Goal: Task Accomplishment & Management: Manage account settings

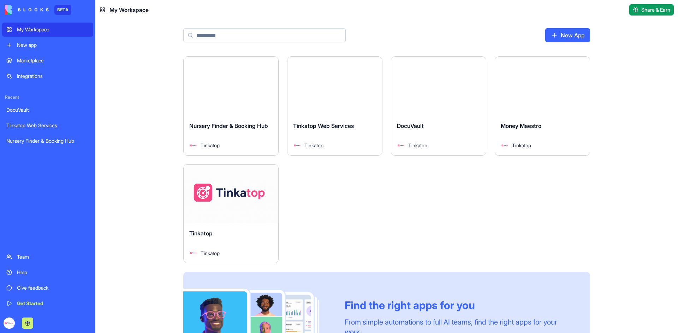
click at [11, 275] on link "Help" at bounding box center [47, 273] width 91 height 14
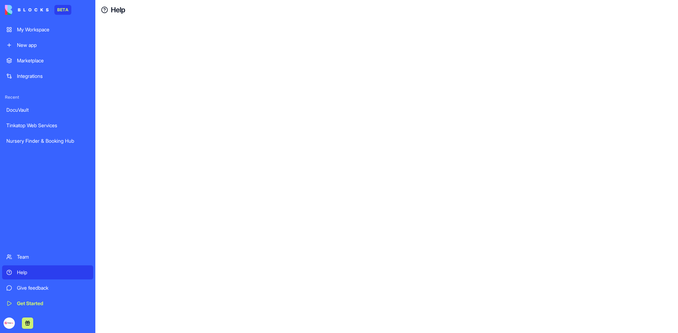
click at [26, 276] on div "Help" at bounding box center [53, 272] width 72 height 7
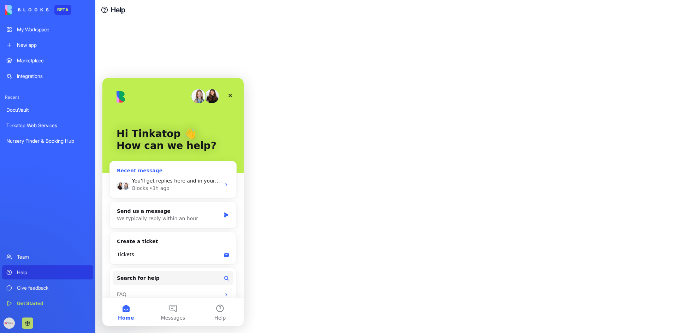
click at [158, 188] on div "• 3h ago" at bounding box center [159, 188] width 20 height 7
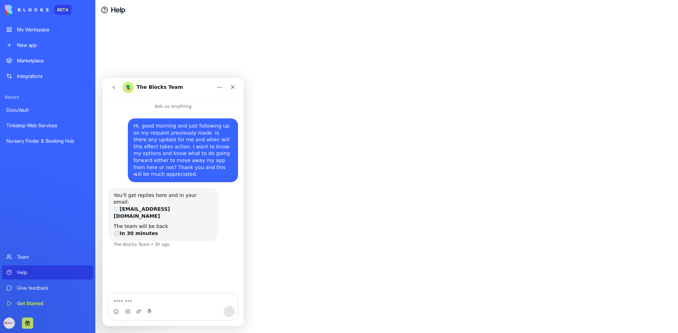
click at [110, 89] on button "go back" at bounding box center [113, 87] width 13 height 13
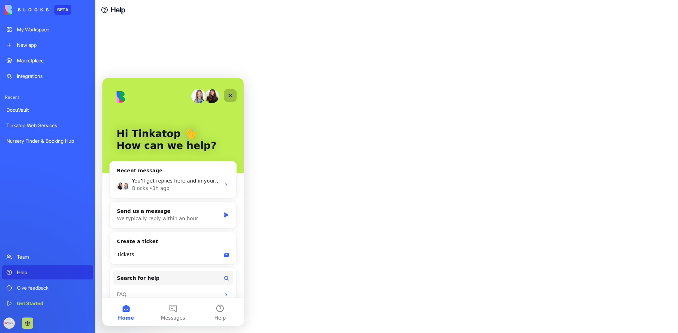
click at [230, 93] on icon "Close" at bounding box center [230, 96] width 6 height 6
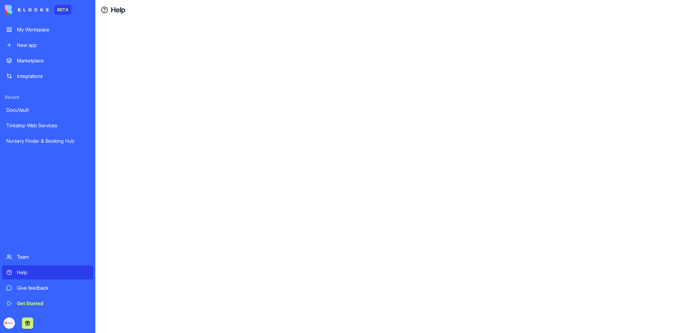
click at [26, 114] on link "DocuVault" at bounding box center [47, 110] width 91 height 14
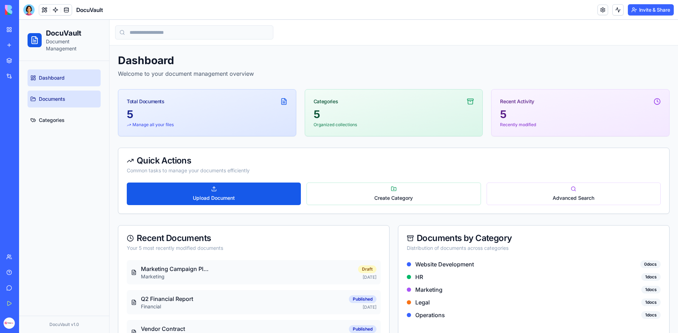
click at [66, 94] on link "Documents" at bounding box center [64, 99] width 73 height 17
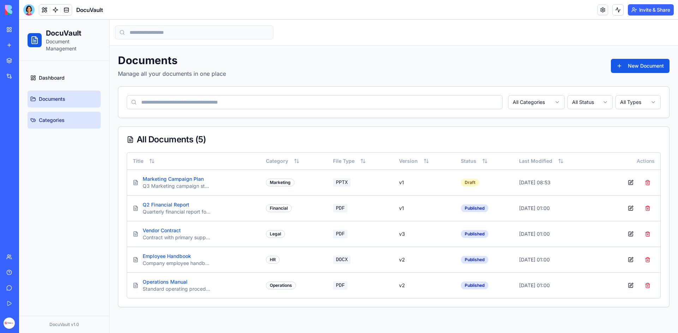
click at [64, 124] on span "Categories" at bounding box center [52, 120] width 26 height 7
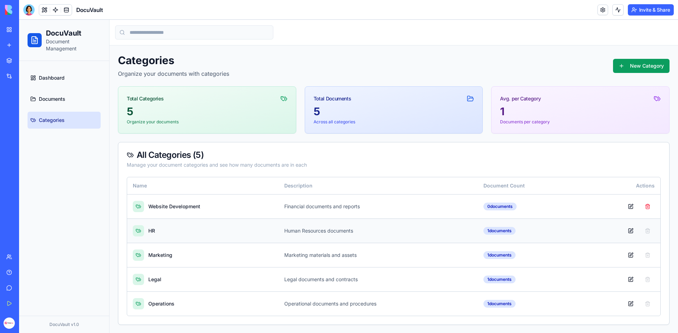
scroll to position [0, 0]
click at [26, 144] on div "Nursery Finder & Booking Hub" at bounding box center [16, 141] width 20 height 7
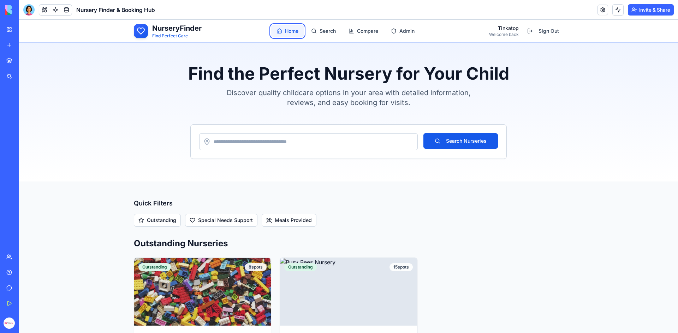
click at [286, 31] on link "Home" at bounding box center [287, 31] width 33 height 13
click at [327, 35] on link "Search" at bounding box center [323, 31] width 36 height 13
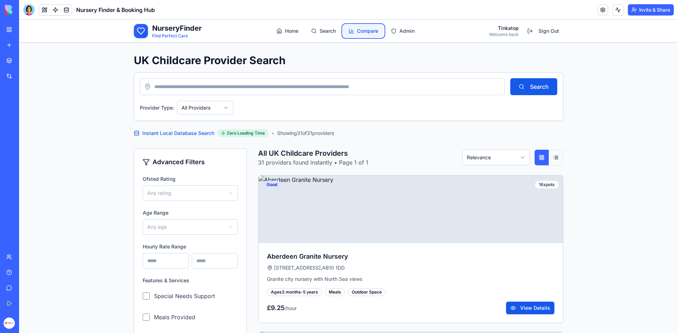
click at [353, 32] on link "Compare" at bounding box center [363, 31] width 41 height 13
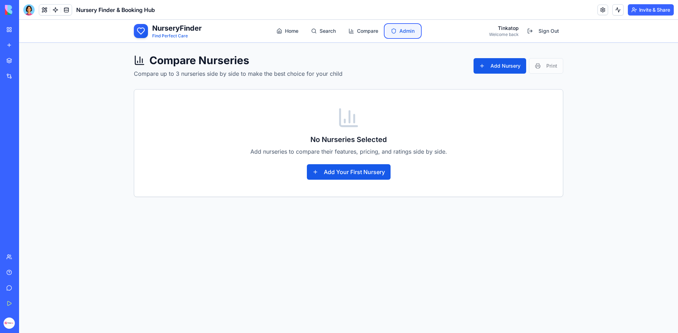
click at [396, 34] on link "Admin" at bounding box center [402, 31] width 35 height 13
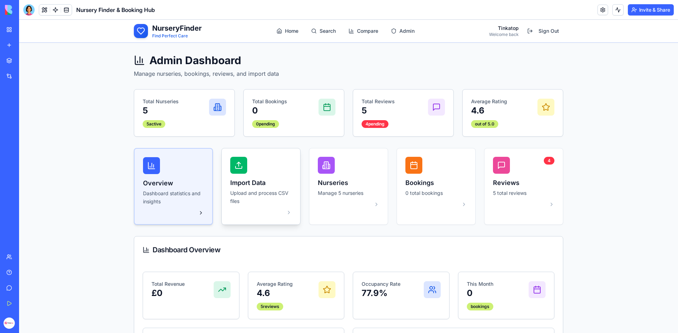
click at [261, 201] on p "Upload and process CSV files" at bounding box center [260, 198] width 61 height 16
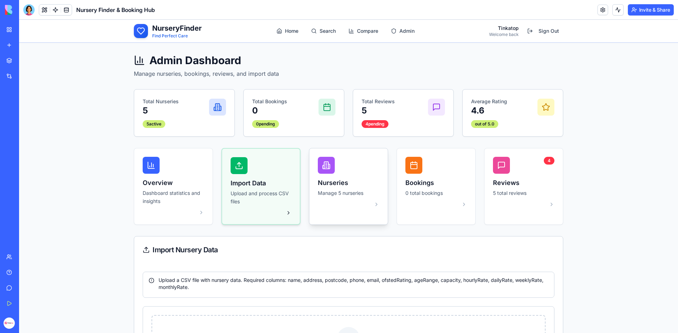
click at [347, 193] on p "Manage 5 nurseries" at bounding box center [348, 194] width 61 height 8
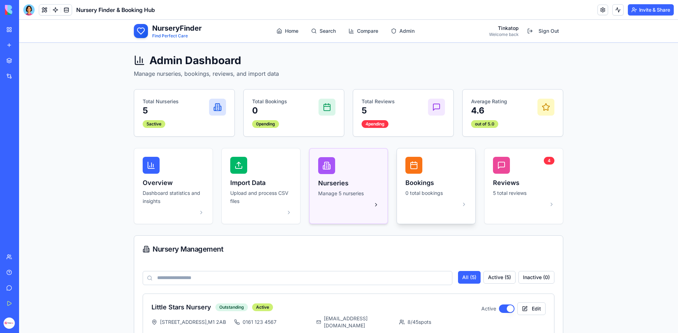
click at [437, 198] on div "Bookings 0 total bookings" at bounding box center [436, 182] width 78 height 67
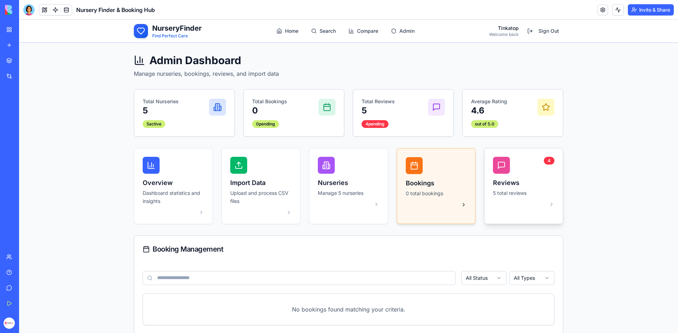
click at [528, 194] on p "5 total reviews" at bounding box center [523, 194] width 61 height 8
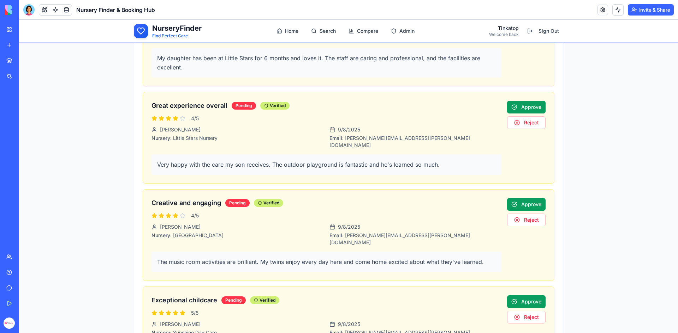
scroll to position [318, 0]
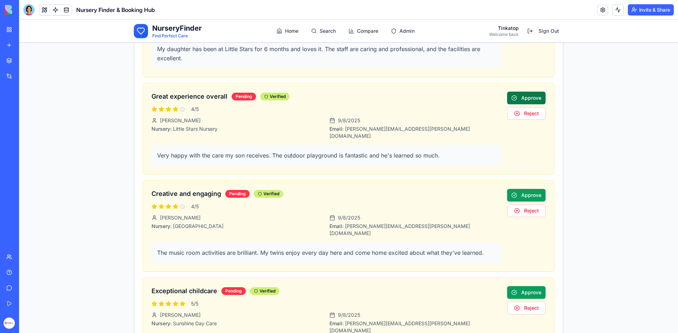
click at [516, 92] on button "Approve" at bounding box center [526, 98] width 38 height 13
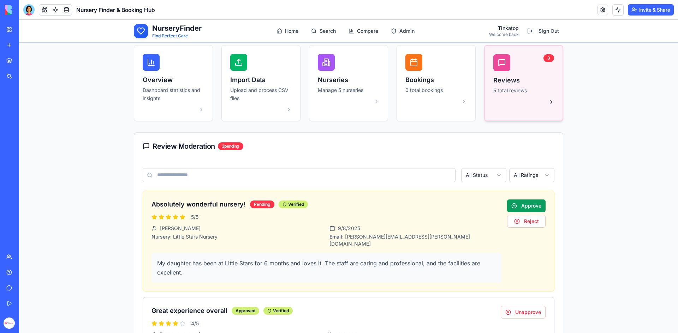
scroll to position [106, 0]
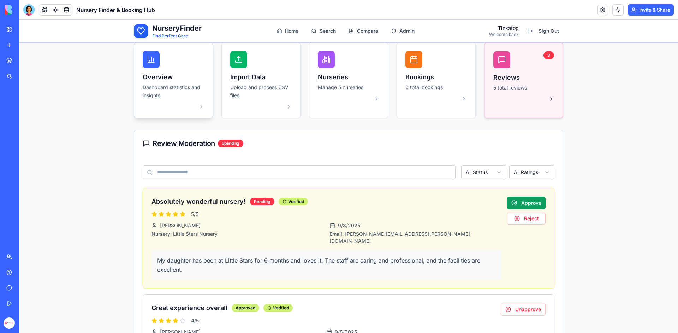
click at [162, 79] on h3 "Overview" at bounding box center [173, 77] width 61 height 10
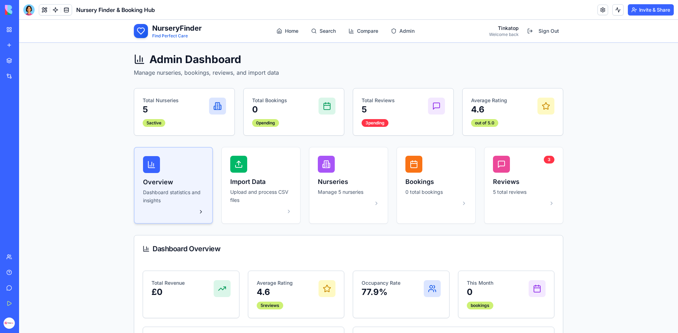
scroll to position [0, 0]
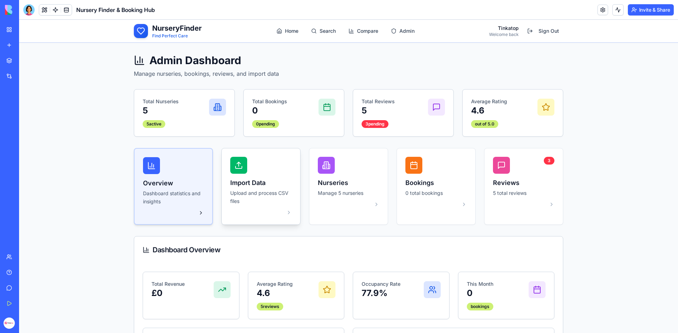
click at [253, 209] on div "Import Data Upload and process CSV files" at bounding box center [261, 187] width 78 height 76
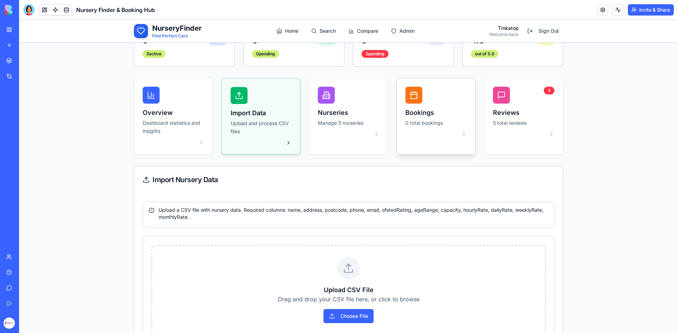
scroll to position [212, 0]
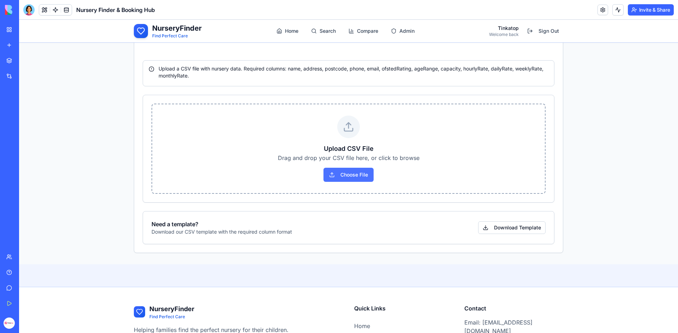
click at [338, 178] on button "Choose File" at bounding box center [348, 175] width 50 height 14
click at [484, 229] on button "Download Template" at bounding box center [511, 228] width 67 height 13
click at [360, 31] on link "Compare" at bounding box center [363, 31] width 41 height 13
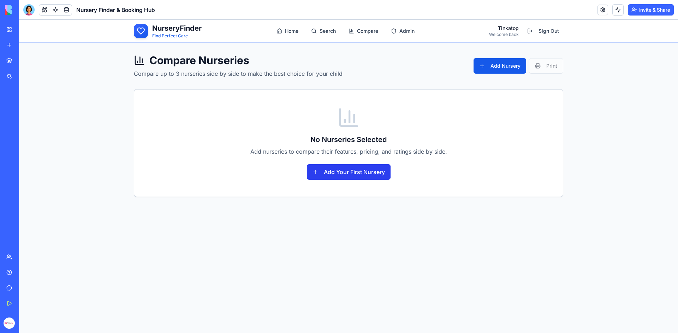
click at [346, 170] on button "Add Your First Nursery" at bounding box center [349, 172] width 84 height 16
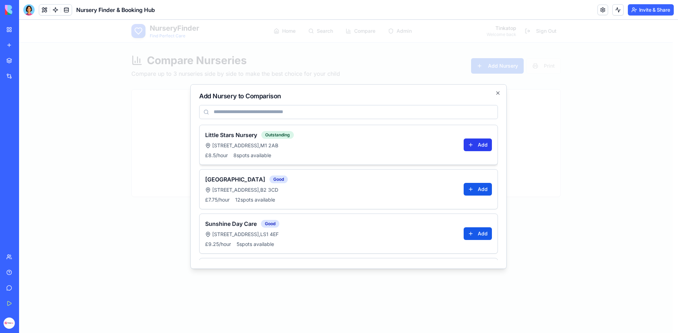
click at [473, 148] on button "Add" at bounding box center [477, 145] width 28 height 13
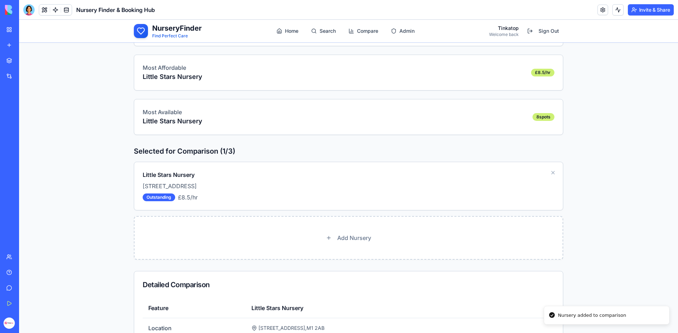
scroll to position [176, 0]
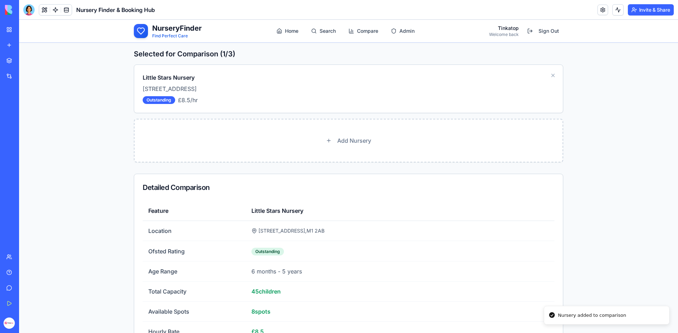
click at [344, 131] on div "Add Nursery" at bounding box center [348, 141] width 428 height 42
click at [343, 141] on button "Add Nursery" at bounding box center [348, 141] width 56 height 16
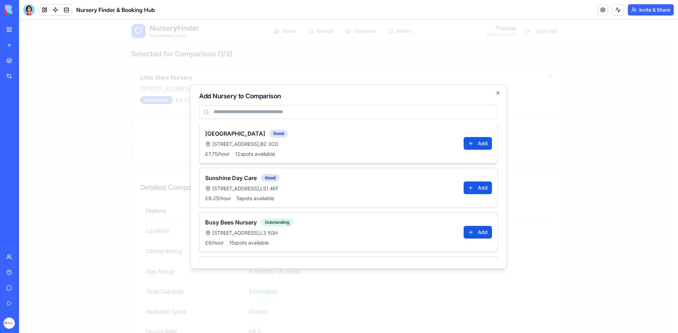
scroll to position [0, 0]
click at [500, 93] on icon "button" at bounding box center [498, 93] width 6 height 6
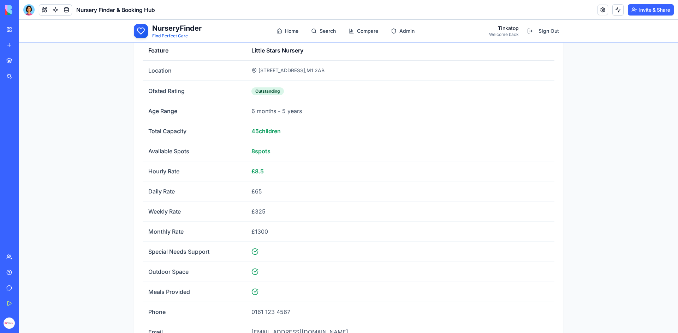
scroll to position [459, 0]
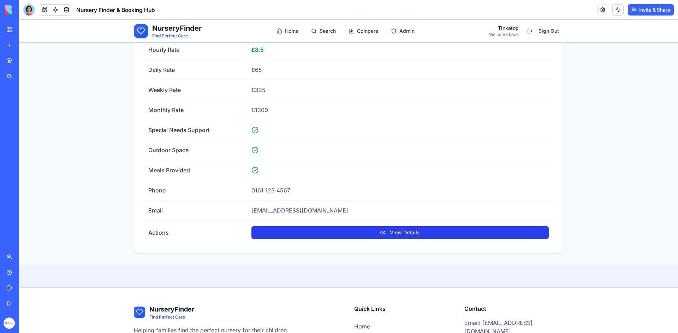
click at [320, 233] on button "View Details" at bounding box center [399, 233] width 297 height 13
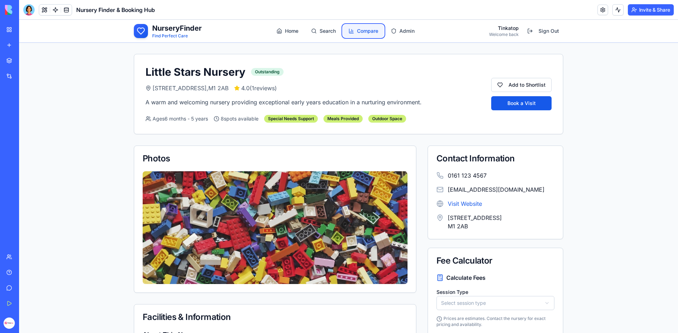
click at [361, 30] on link "Compare" at bounding box center [363, 31] width 41 height 13
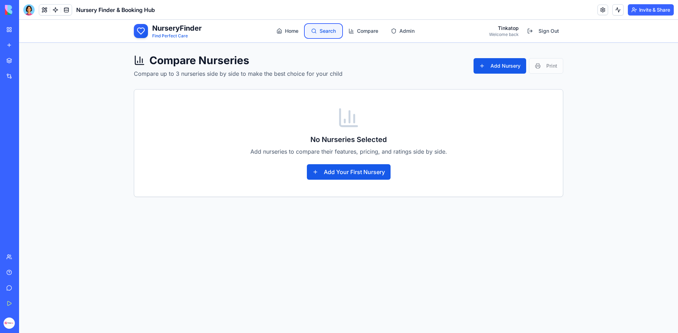
click at [335, 30] on link "Search" at bounding box center [323, 31] width 36 height 13
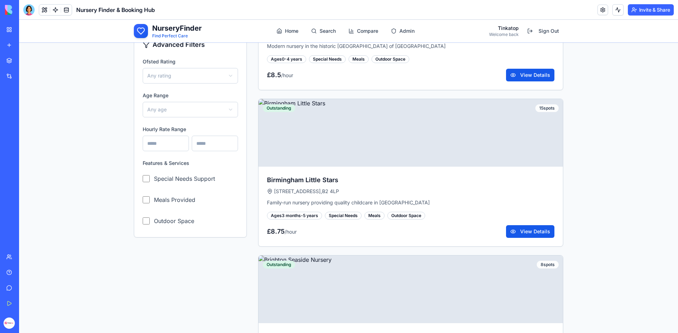
scroll to position [565, 0]
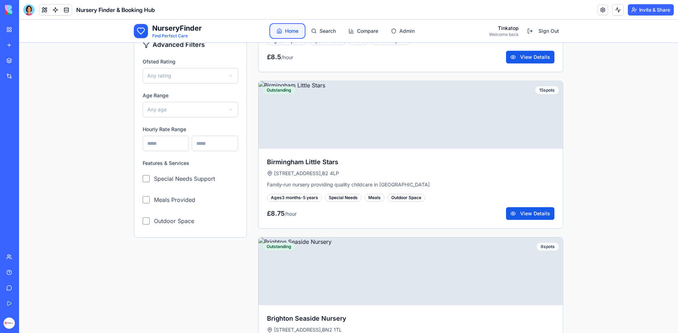
click at [289, 27] on link "Home" at bounding box center [287, 31] width 33 height 13
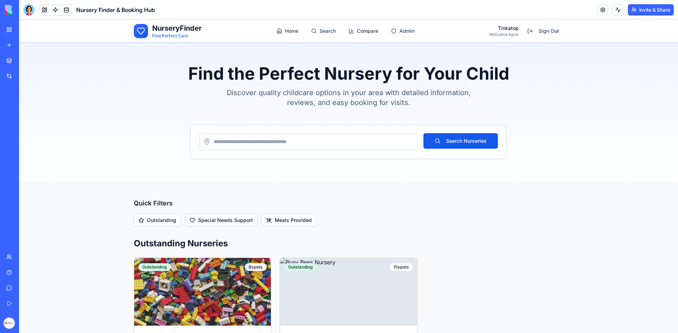
click at [178, 27] on span "NurseryFinder" at bounding box center [176, 28] width 49 height 8
click at [415, 31] on link "Admin" at bounding box center [402, 31] width 35 height 13
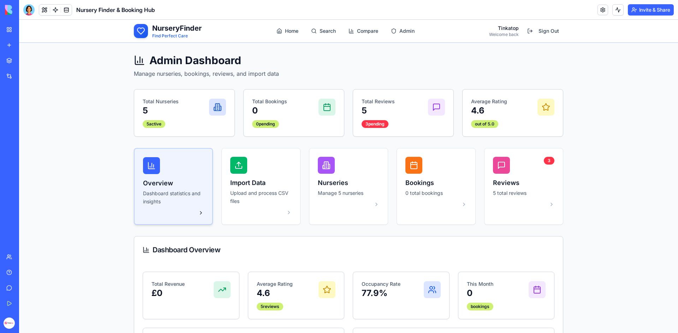
click at [414, 116] on div "Total Reviews 5" at bounding box center [402, 107] width 83 height 18
click at [417, 191] on p "0 total bookings" at bounding box center [435, 194] width 61 height 8
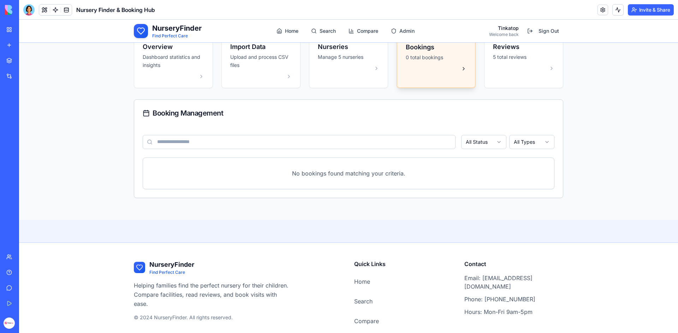
scroll to position [141, 0]
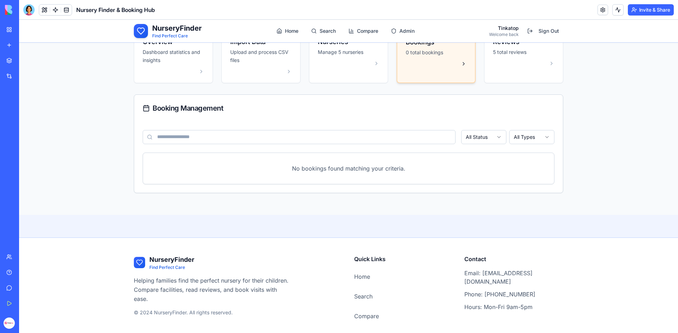
click at [417, 171] on p "No bookings found matching your criteria." at bounding box center [348, 168] width 388 height 8
click at [507, 66] on div at bounding box center [523, 64] width 61 height 6
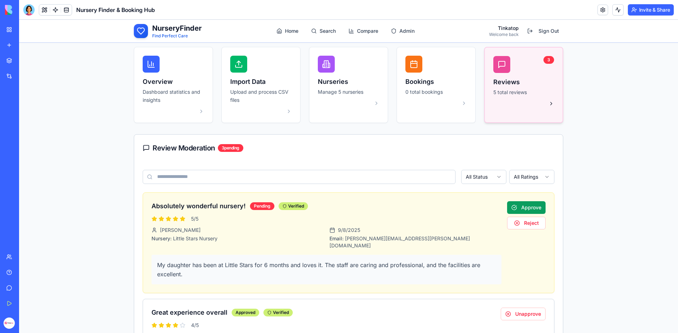
scroll to position [35, 0]
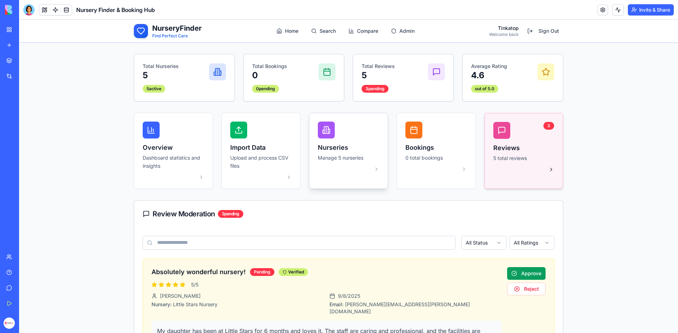
click at [359, 149] on h3 "Nurseries" at bounding box center [348, 148] width 61 height 10
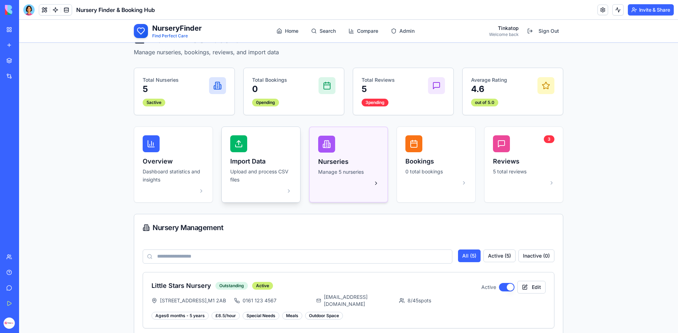
scroll to position [0, 0]
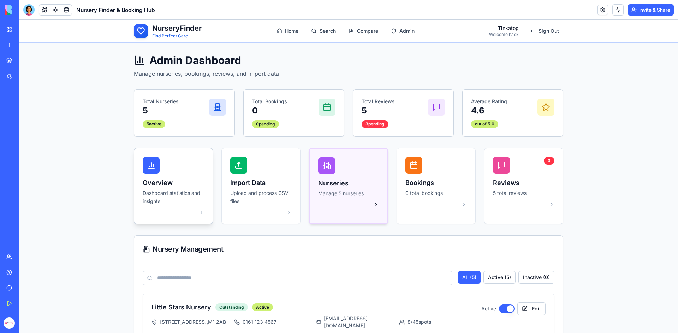
click at [174, 211] on div at bounding box center [173, 213] width 61 height 6
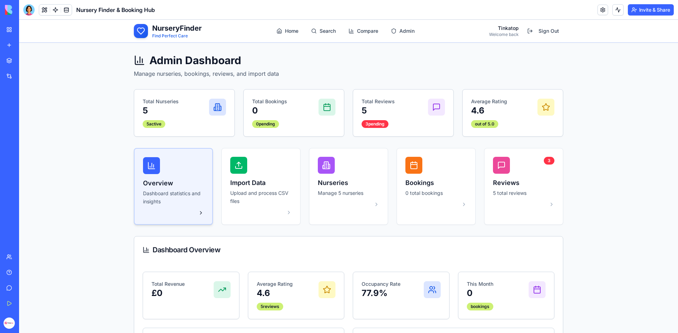
click at [26, 31] on div "My Workspace" at bounding box center [21, 29] width 9 height 7
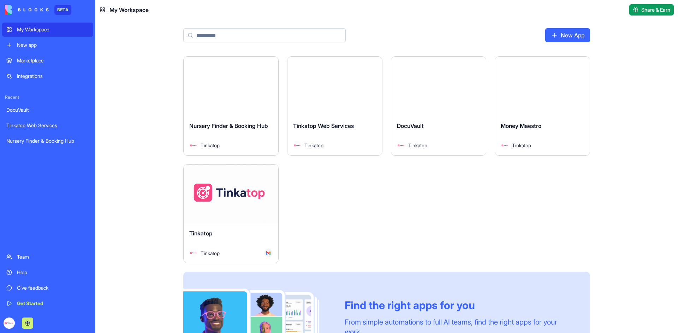
click at [355, 91] on button "Launch" at bounding box center [334, 86] width 53 height 14
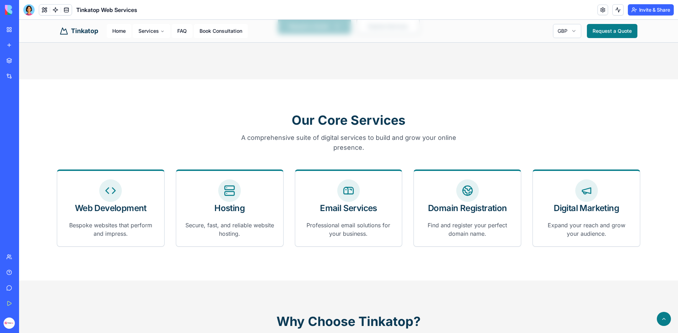
scroll to position [212, 0]
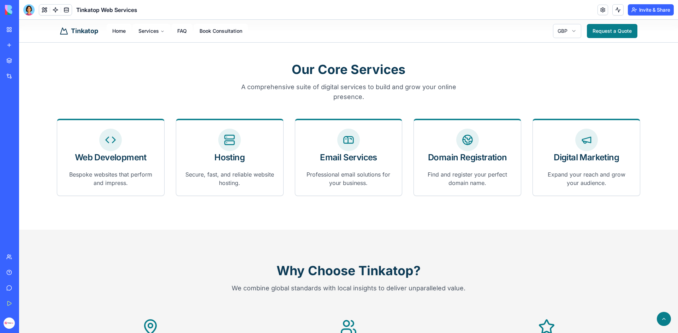
click at [404, 233] on section "Why Choose Tinkatop? We combine global standards with local insights to deliver…" at bounding box center [348, 326] width 658 height 192
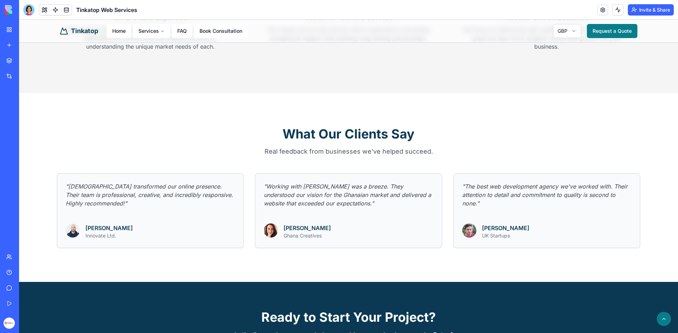
scroll to position [744, 0]
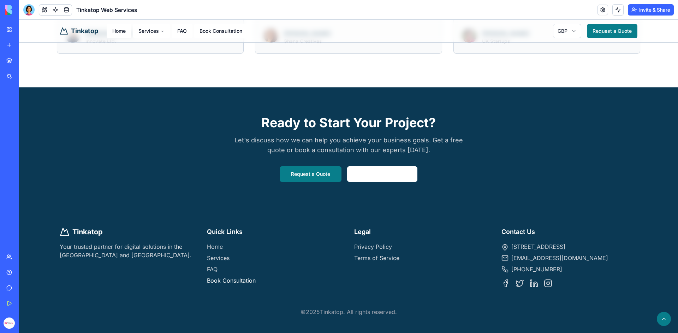
click at [249, 277] on link "Book Consultation" at bounding box center [231, 280] width 49 height 7
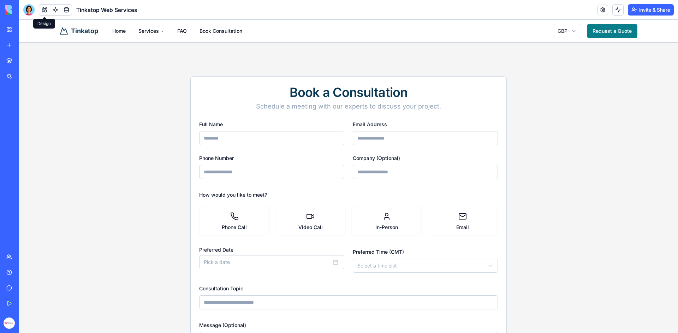
click at [43, 11] on button at bounding box center [44, 10] width 11 height 11
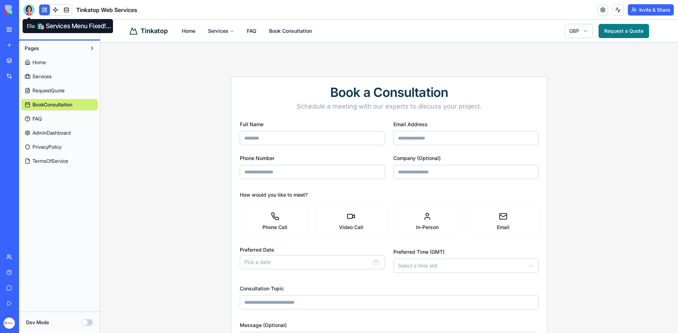
click at [31, 11] on div at bounding box center [28, 9] width 11 height 11
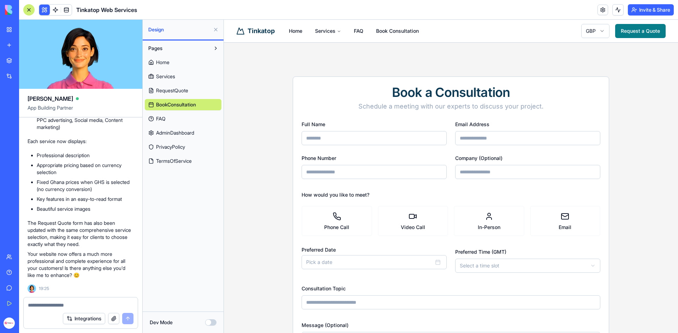
click at [183, 131] on span "AdminDashboard" at bounding box center [175, 133] width 38 height 7
